Goal: Task Accomplishment & Management: Manage account settings

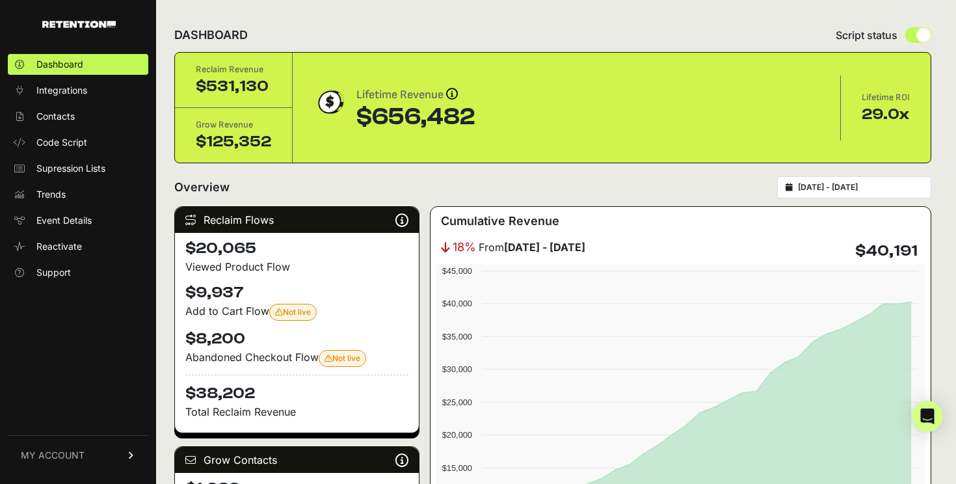
click at [39, 451] on span "MY ACCOUNT" at bounding box center [53, 455] width 64 height 13
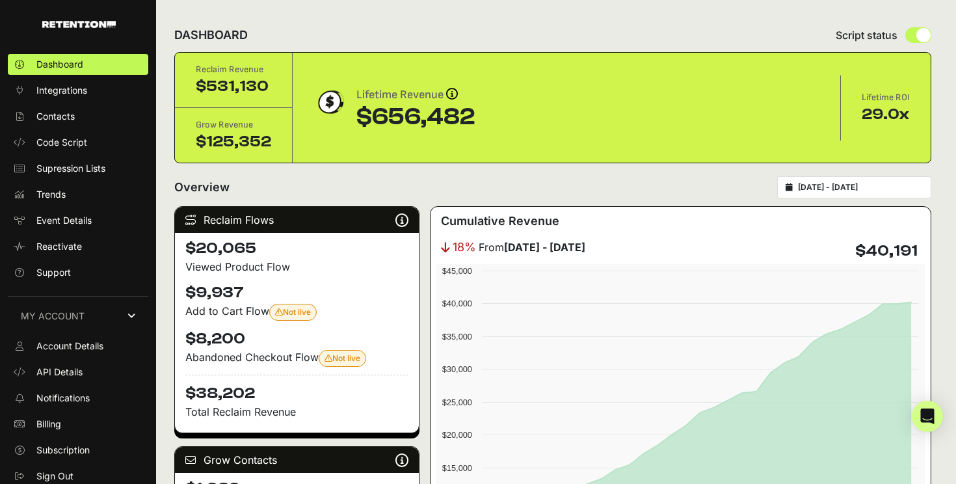
scroll to position [4, 0]
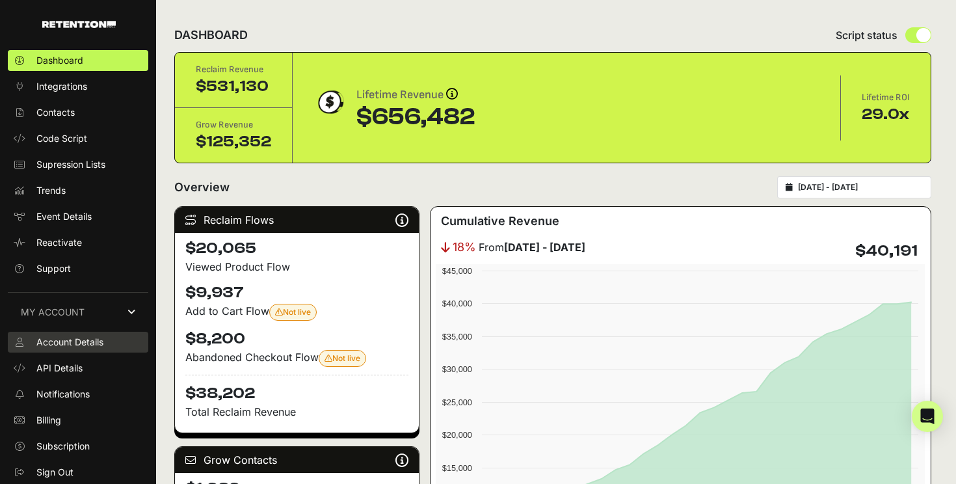
click at [82, 346] on span "Account Details" at bounding box center [69, 342] width 67 height 13
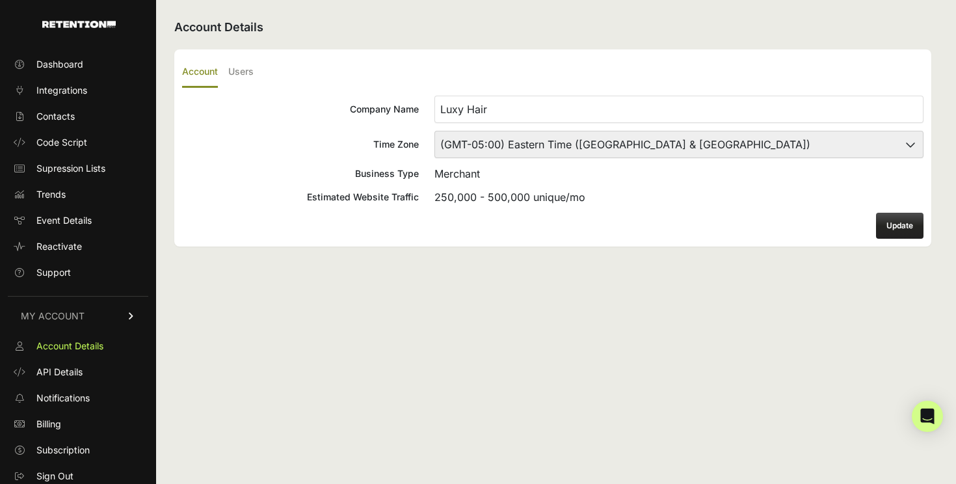
scroll to position [4, 0]
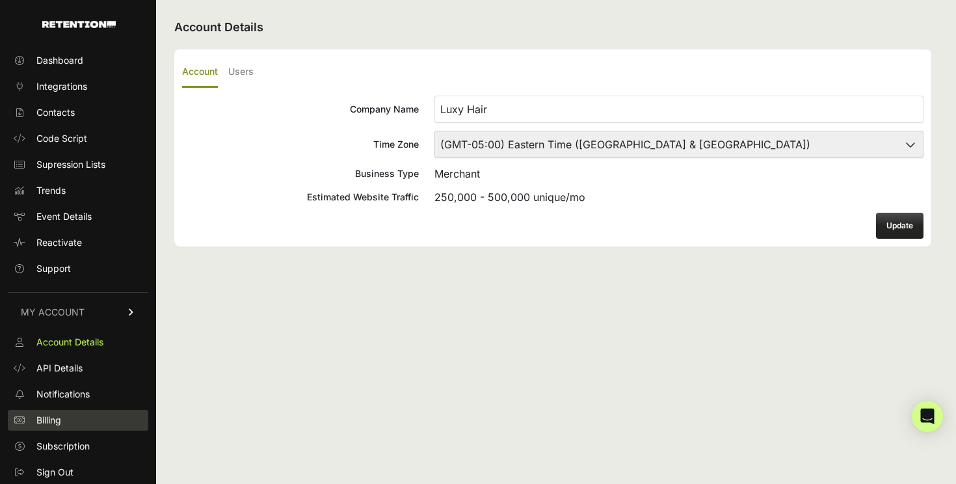
click at [68, 419] on link "Billing" at bounding box center [78, 420] width 140 height 21
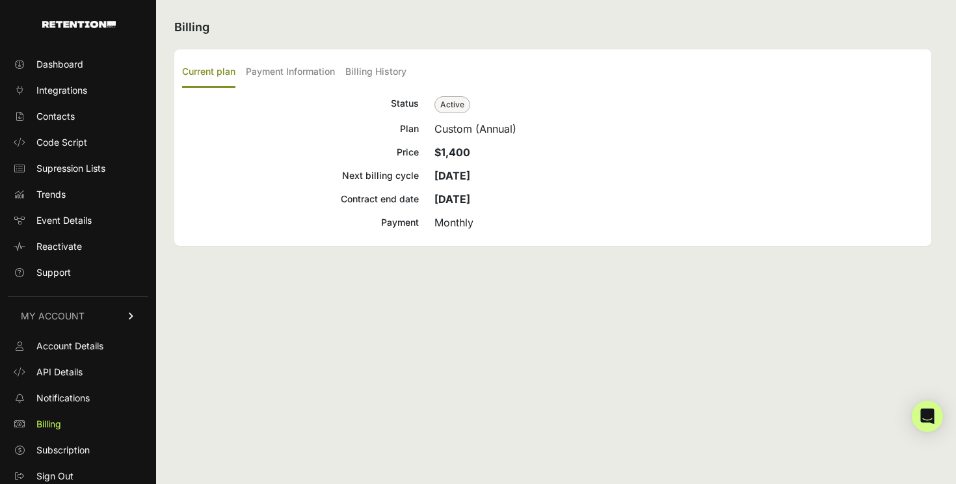
scroll to position [4, 0]
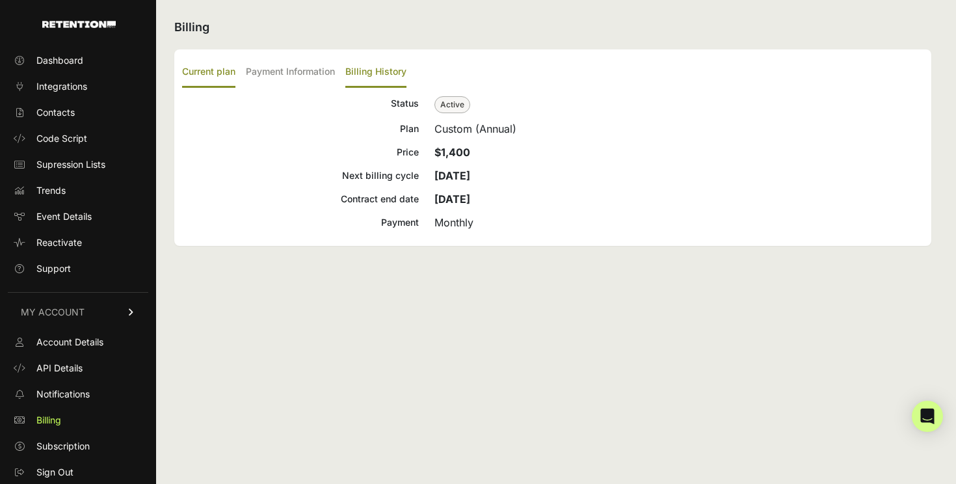
click at [356, 72] on label "Billing History" at bounding box center [375, 72] width 61 height 31
click at [0, 0] on input "Billing History" at bounding box center [0, 0] width 0 height 0
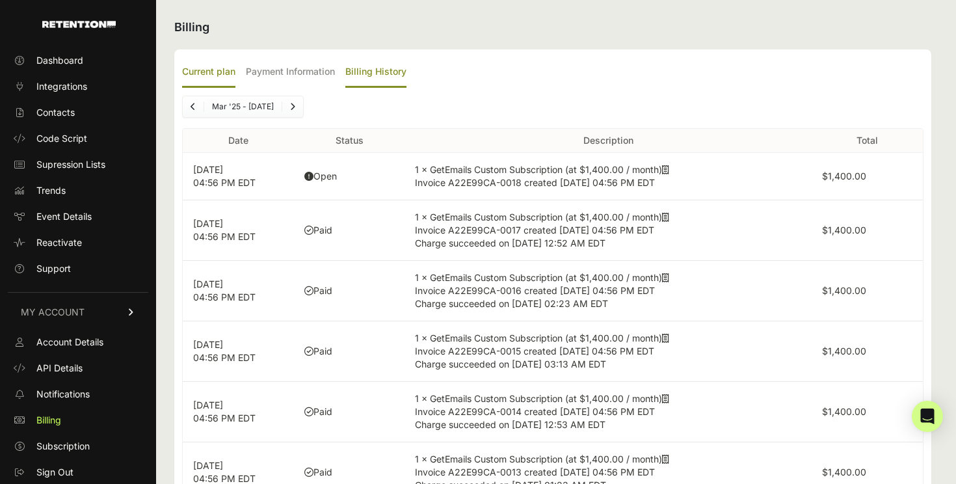
click at [216, 74] on label "Current plan" at bounding box center [208, 72] width 53 height 31
click at [0, 0] on input "Current plan" at bounding box center [0, 0] width 0 height 0
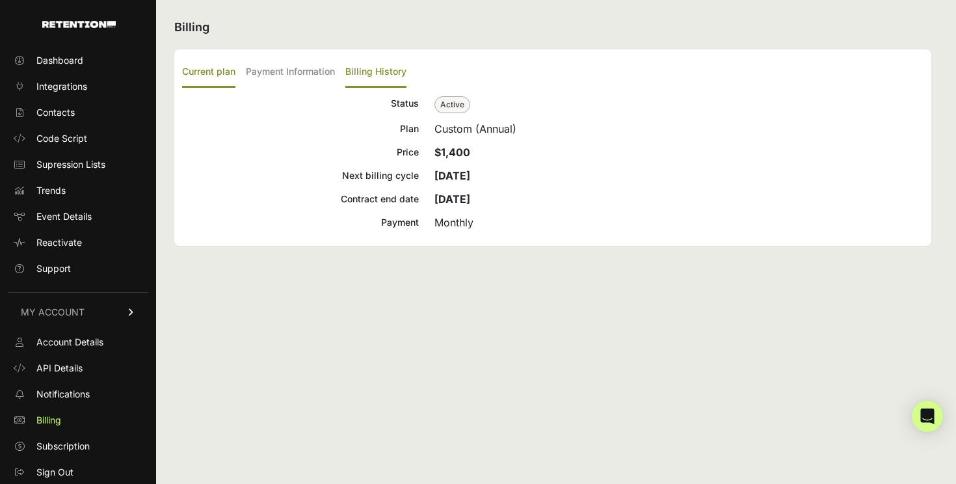
click at [401, 61] on label "Billing History" at bounding box center [375, 72] width 61 height 31
click at [0, 0] on input "Billing History" at bounding box center [0, 0] width 0 height 0
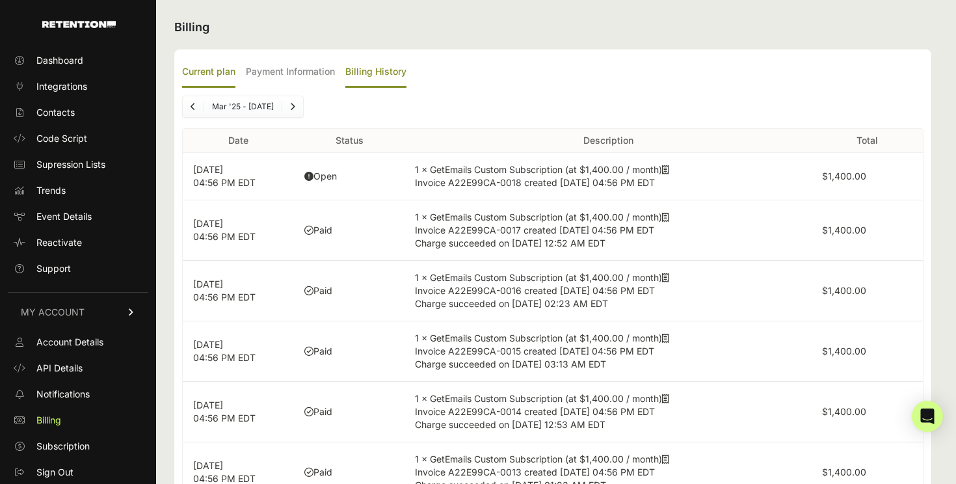
click at [222, 64] on label "Current plan" at bounding box center [208, 72] width 53 height 31
click at [0, 0] on input "Current plan" at bounding box center [0, 0] width 0 height 0
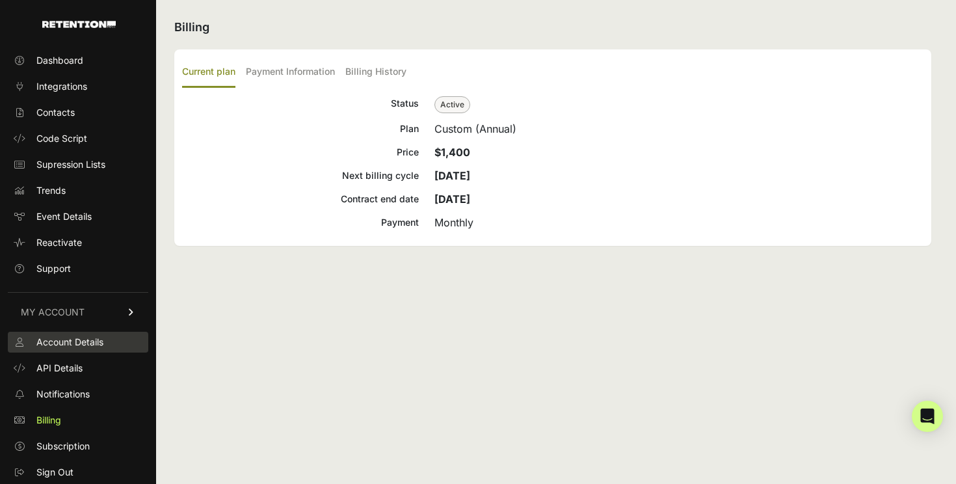
click at [76, 339] on span "Account Details" at bounding box center [69, 342] width 67 height 13
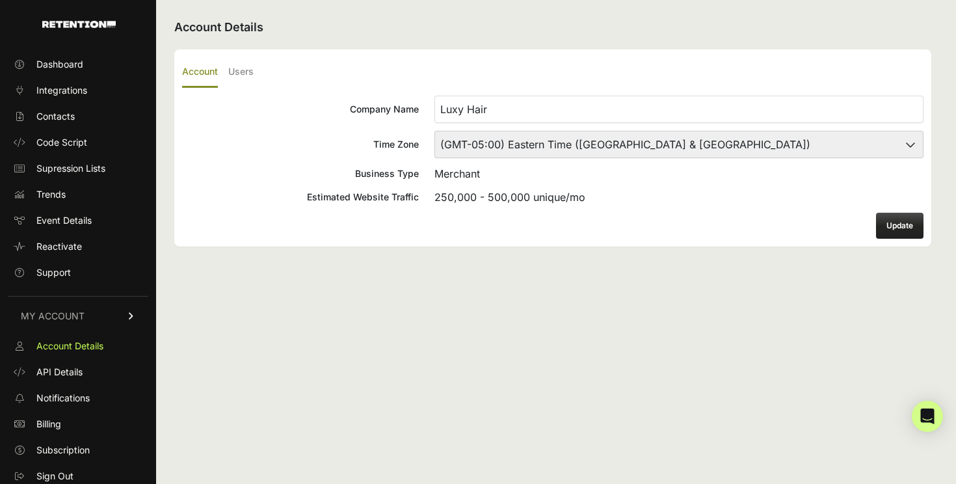
scroll to position [4, 0]
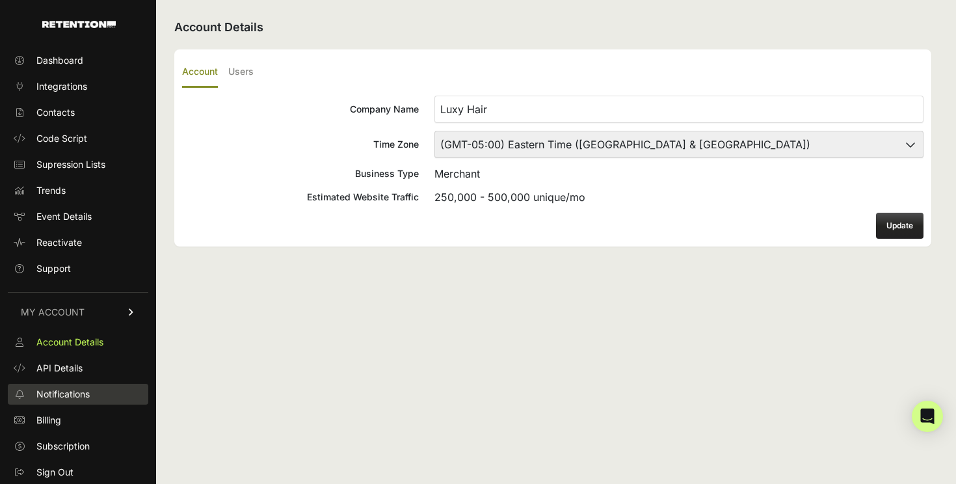
click at [85, 398] on span "Notifications" at bounding box center [62, 394] width 53 height 13
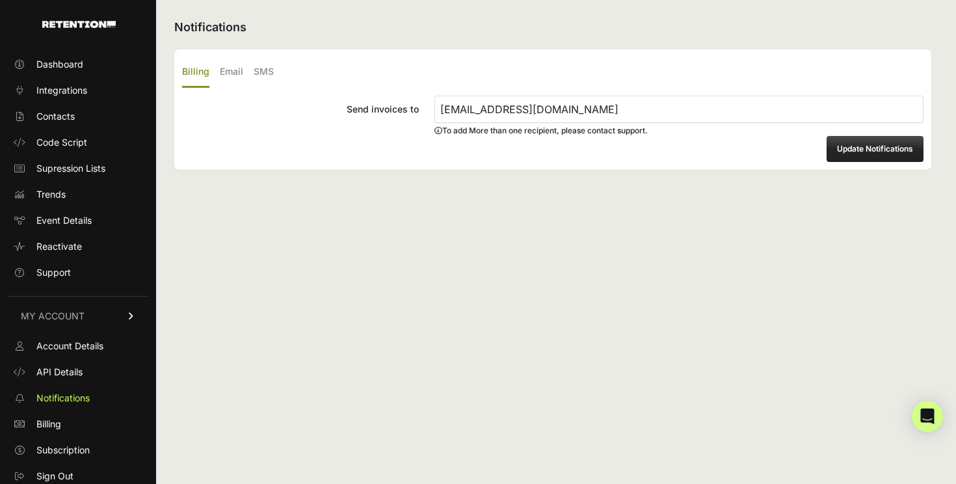
scroll to position [4, 0]
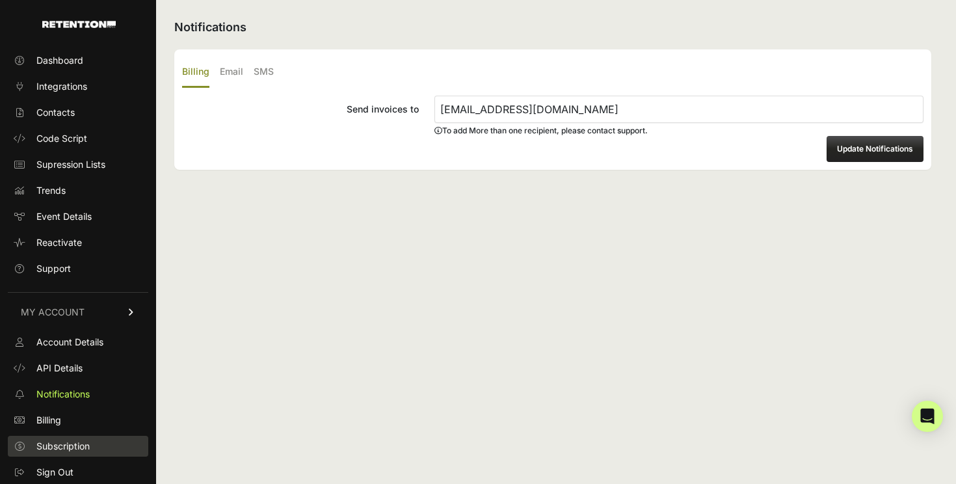
click at [72, 447] on span "Subscription" at bounding box center [62, 446] width 53 height 13
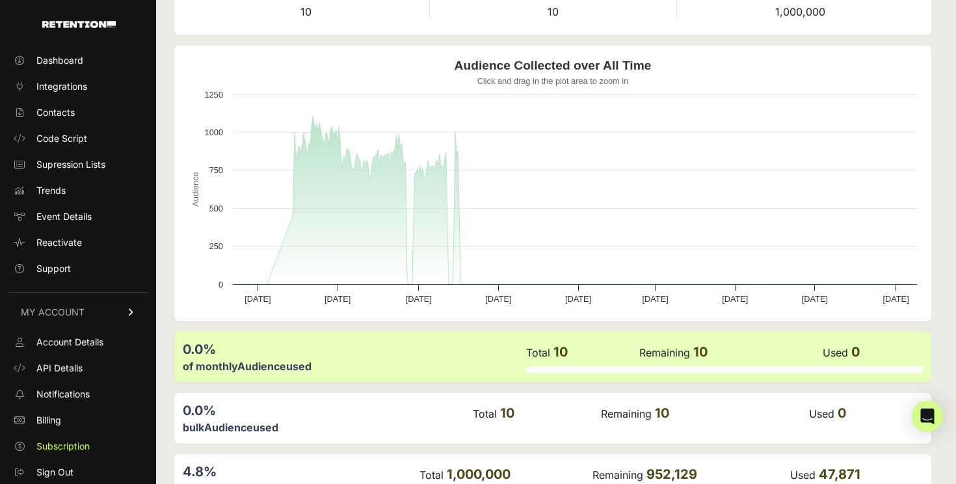
scroll to position [183, 0]
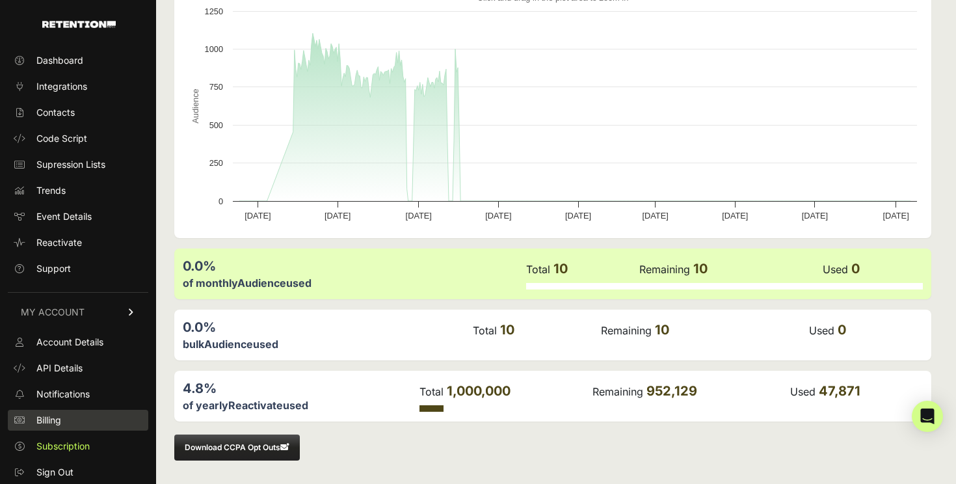
click at [96, 419] on link "Billing" at bounding box center [78, 420] width 140 height 21
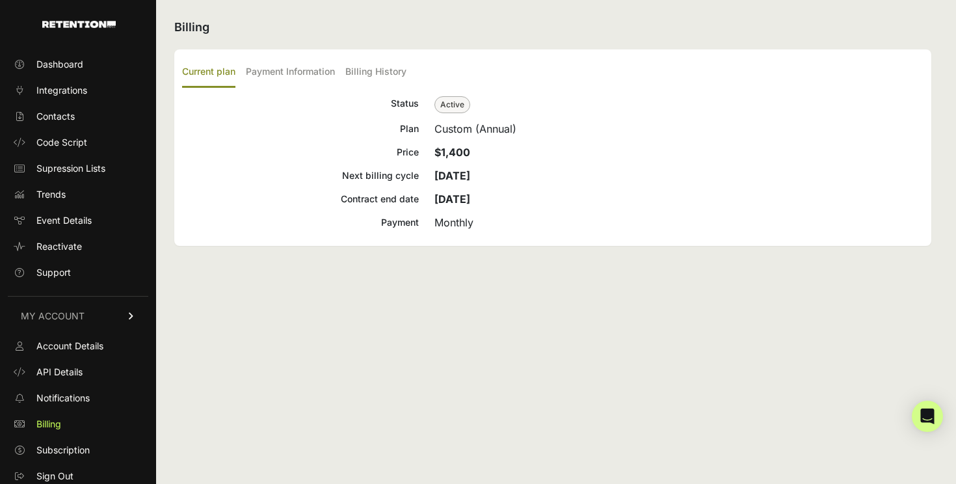
scroll to position [4, 0]
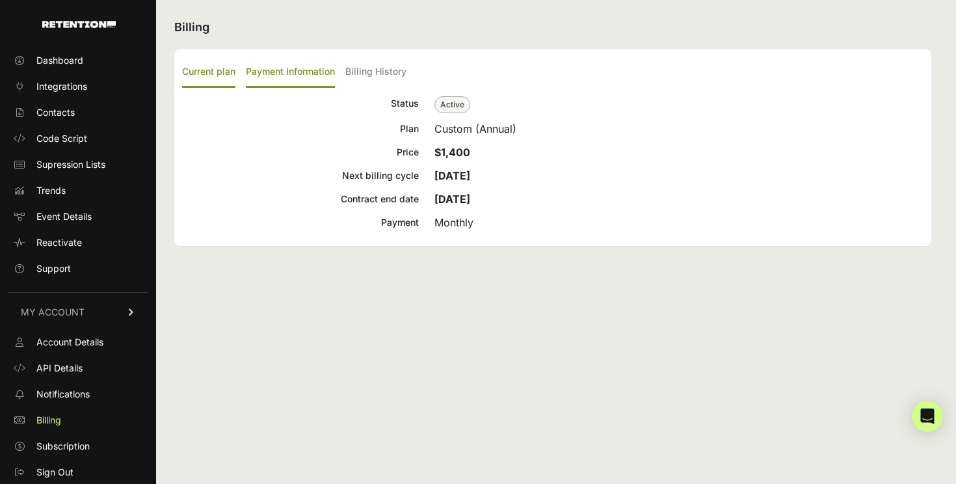
click at [335, 73] on label "Payment Information" at bounding box center [290, 72] width 89 height 31
click at [0, 0] on input "Payment Information" at bounding box center [0, 0] width 0 height 0
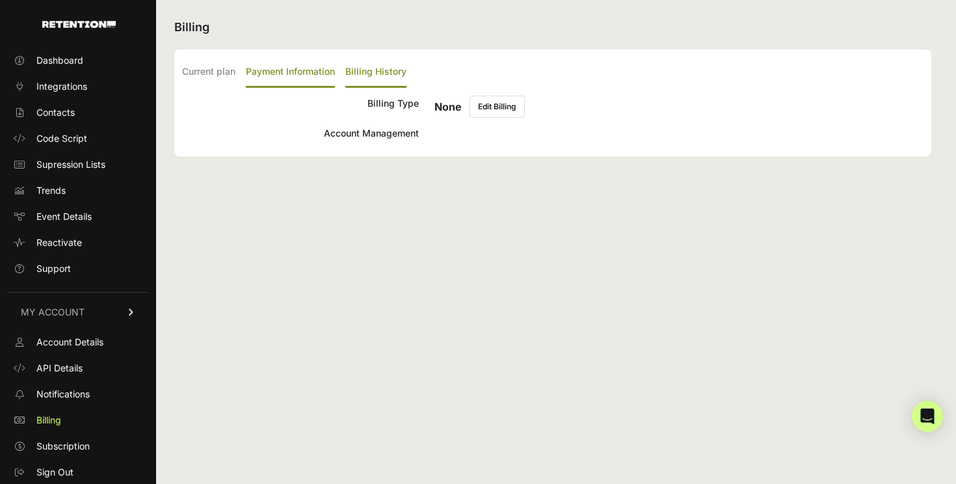
click at [395, 72] on label "Billing History" at bounding box center [375, 72] width 61 height 31
click at [0, 0] on input "Billing History" at bounding box center [0, 0] width 0 height 0
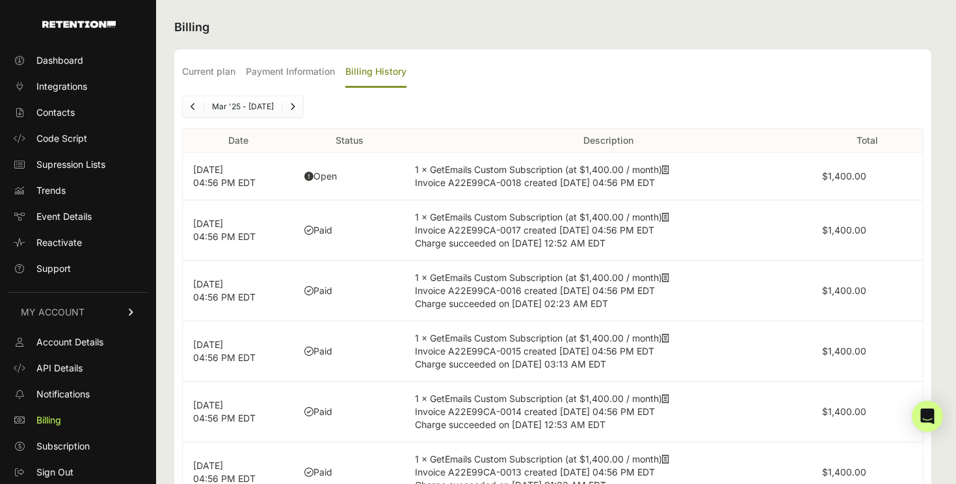
click at [427, 231] on span "Invoice A22E99CA-0017 created [DATE] 04:56 PM EDT" at bounding box center [534, 229] width 239 height 11
